Goal: Check status: Check status

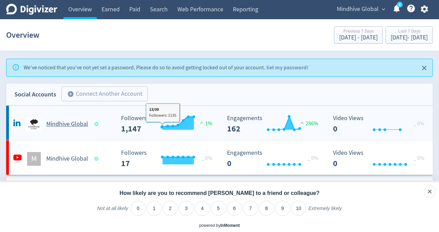
click at [130, 125] on rect "\a Followers\a ---\a" at bounding box center [169, 124] width 103 height 18
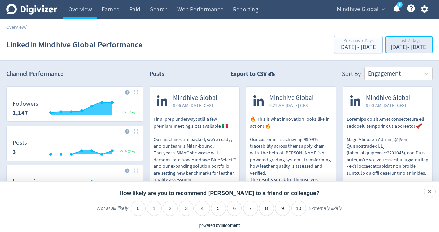
click at [391, 45] on div "[DATE] - [DATE]" at bounding box center [409, 47] width 37 height 6
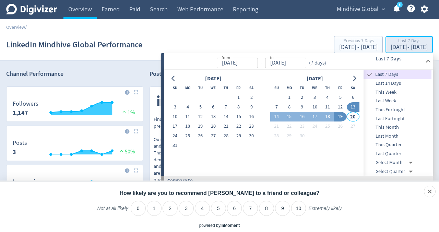
type input "[DATE]"
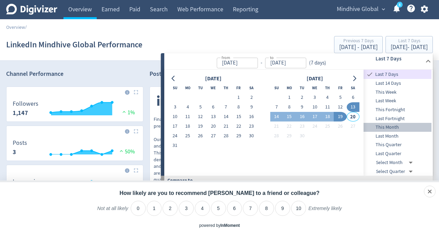
click at [397, 127] on span "This Month" at bounding box center [397, 127] width 68 height 8
type input "[DATE]"
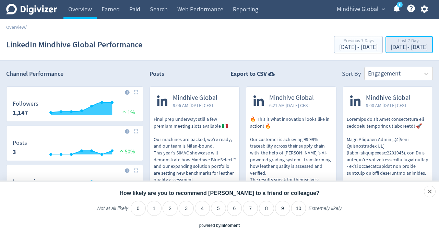
click at [404, 48] on div "[DATE] - [DATE]" at bounding box center [409, 47] width 37 height 6
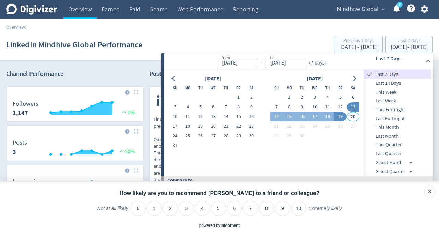
click at [398, 125] on span "This Month" at bounding box center [397, 127] width 68 height 8
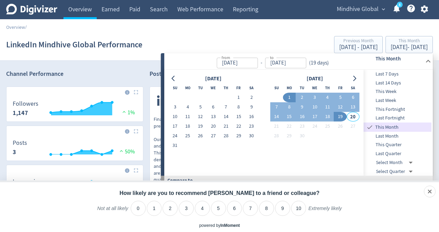
type input "[DATE]"
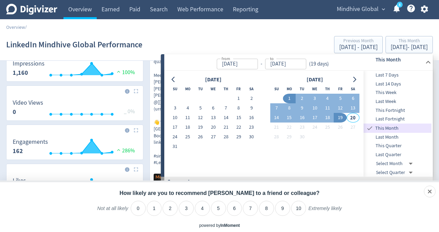
scroll to position [119, 0]
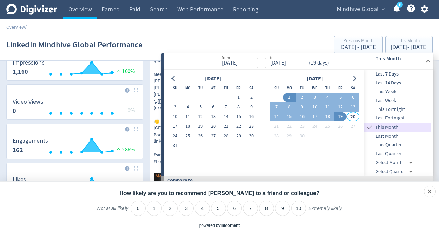
click at [434, 106] on div "Channel Performance Created with Highcharts 10.3.3 Followers 1,147 1% Created w…" at bounding box center [219, 189] width 439 height 483
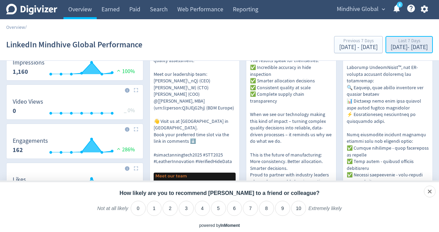
click at [407, 46] on div "[DATE] - [DATE]" at bounding box center [409, 47] width 37 height 6
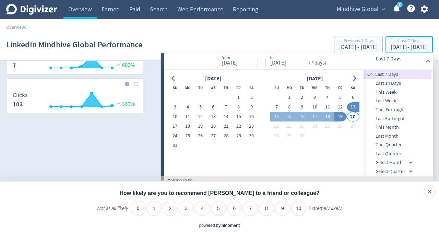
scroll to position [320, 0]
click at [428, 191] on div "dismiss" at bounding box center [421, 191] width 16 height 7
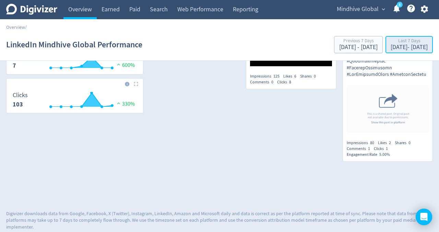
click at [392, 45] on div "[DATE] - [DATE]" at bounding box center [409, 47] width 37 height 6
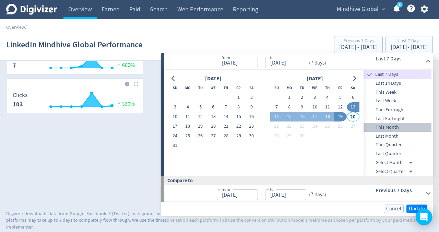
click at [388, 124] on span "This Month" at bounding box center [397, 127] width 68 height 8
type input "[DATE]"
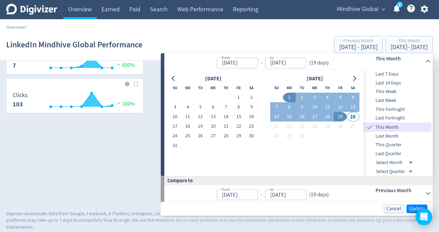
click at [394, 136] on span "Last Month" at bounding box center [397, 136] width 68 height 8
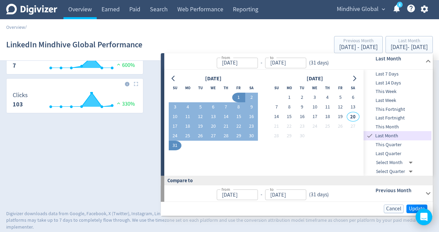
type input "[DATE]"
click at [414, 208] on span "Update" at bounding box center [417, 208] width 16 height 5
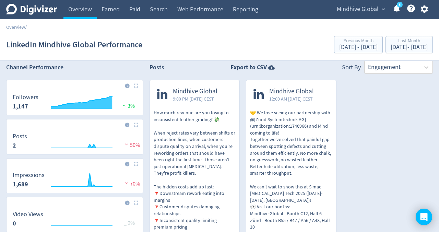
scroll to position [0, 0]
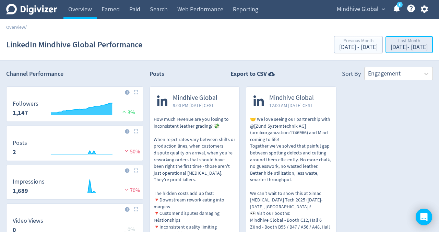
click at [407, 46] on div "[DATE] - [DATE]" at bounding box center [409, 47] width 37 height 6
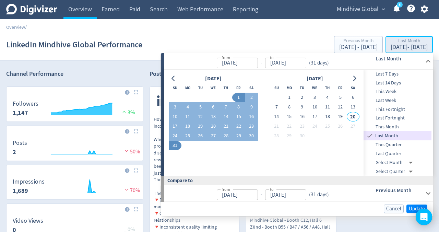
type input "[DATE]"
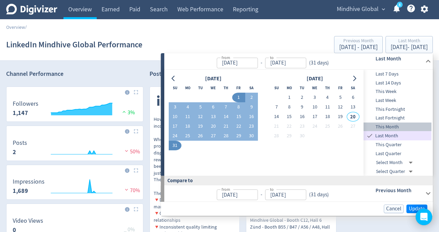
click at [385, 128] on span "This Month" at bounding box center [397, 127] width 68 height 8
type input "[DATE]"
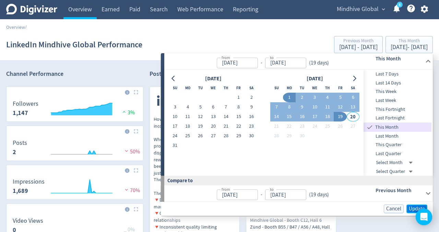
click at [410, 206] on span "Update" at bounding box center [417, 208] width 16 height 5
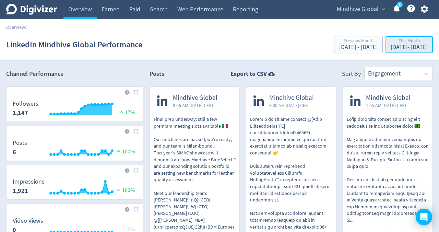
click at [407, 46] on div "[DATE] - [DATE]" at bounding box center [409, 47] width 37 height 6
